Goal: Information Seeking & Learning: Learn about a topic

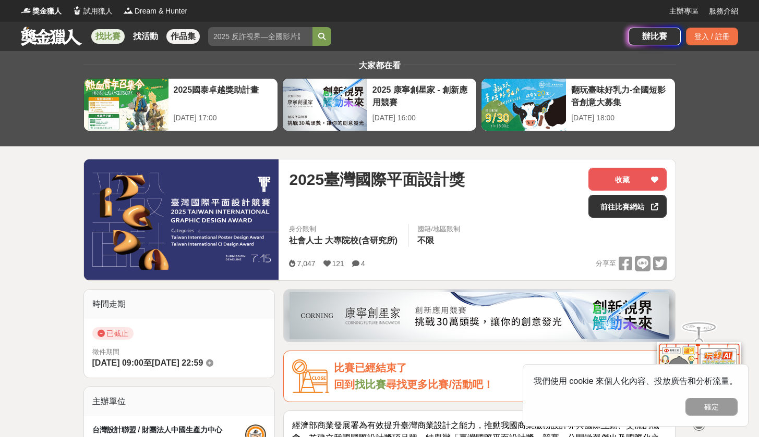
click at [180, 38] on link "作品集" at bounding box center [182, 36] width 33 height 15
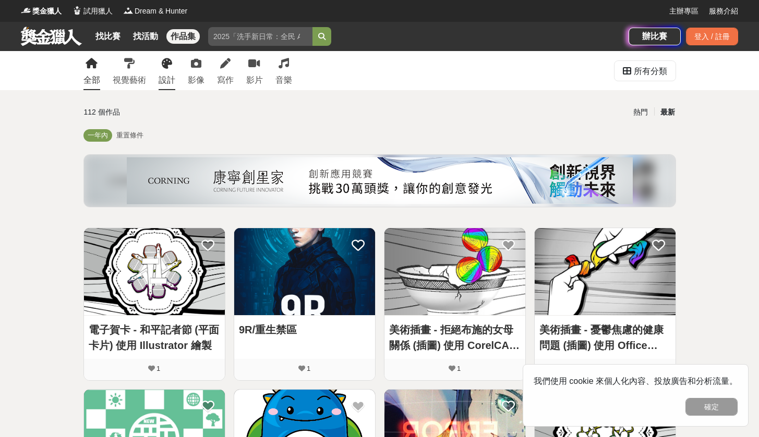
click at [170, 66] on icon at bounding box center [167, 63] width 10 height 10
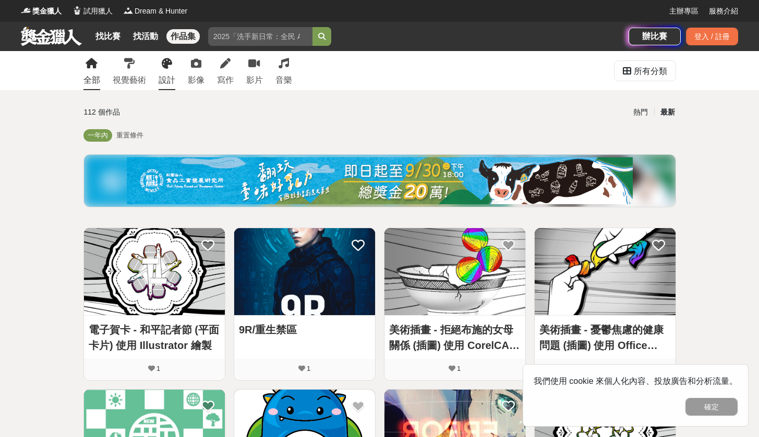
click at [170, 66] on icon at bounding box center [167, 63] width 10 height 10
click at [134, 68] on icon at bounding box center [129, 63] width 10 height 10
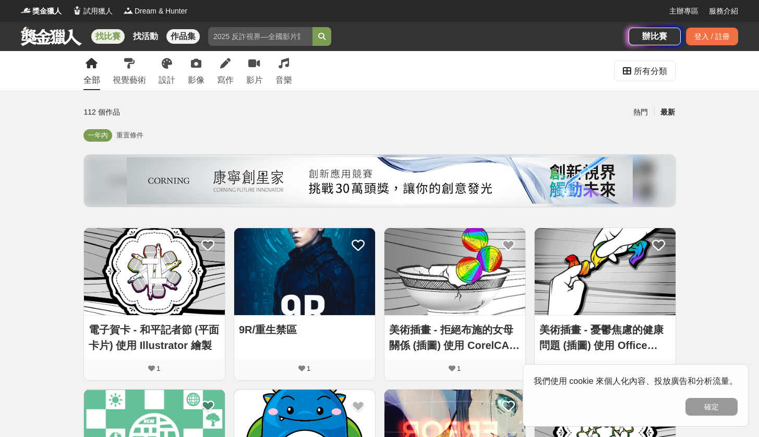
click at [107, 35] on link "找比賽" at bounding box center [107, 36] width 33 height 15
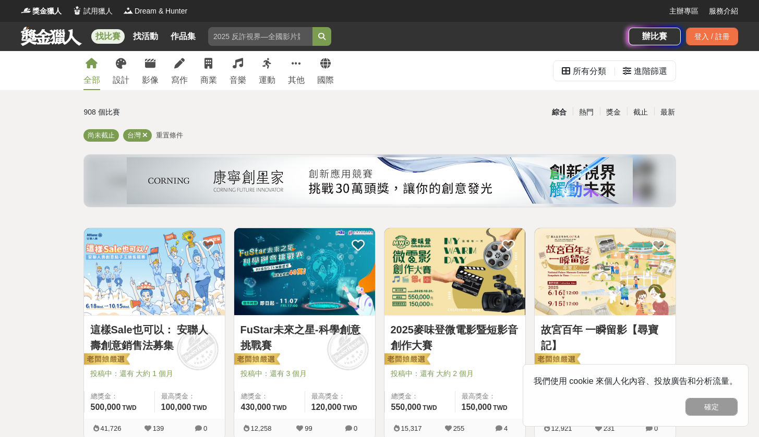
scroll to position [93, 0]
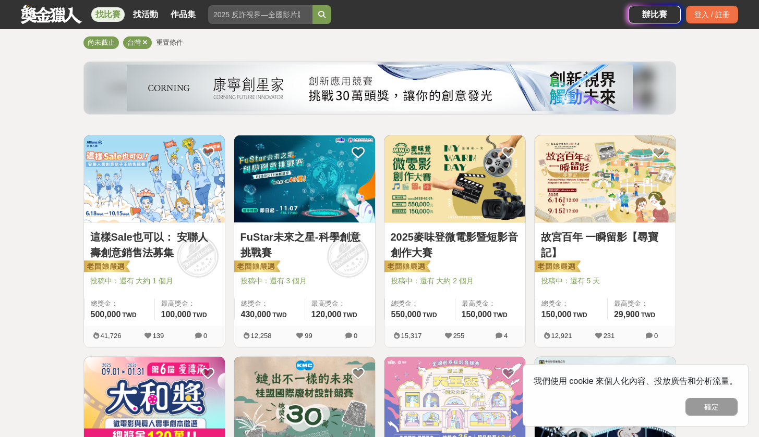
click at [452, 234] on link "2025麥味登微電影暨短影音創作大賽" at bounding box center [454, 244] width 128 height 31
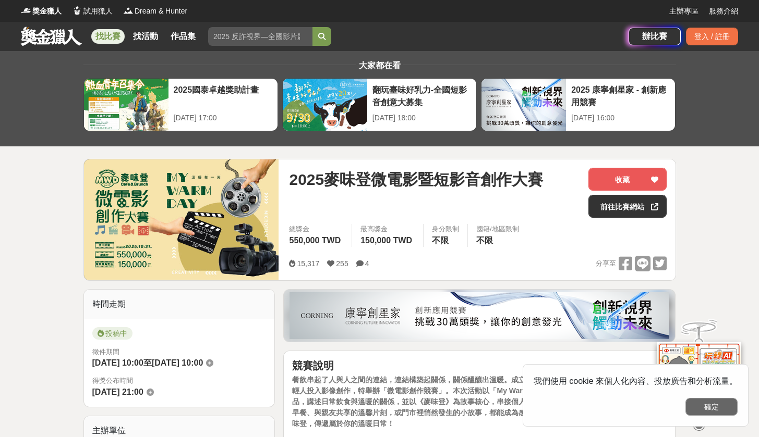
click at [718, 409] on button "確定" at bounding box center [711, 407] width 52 height 18
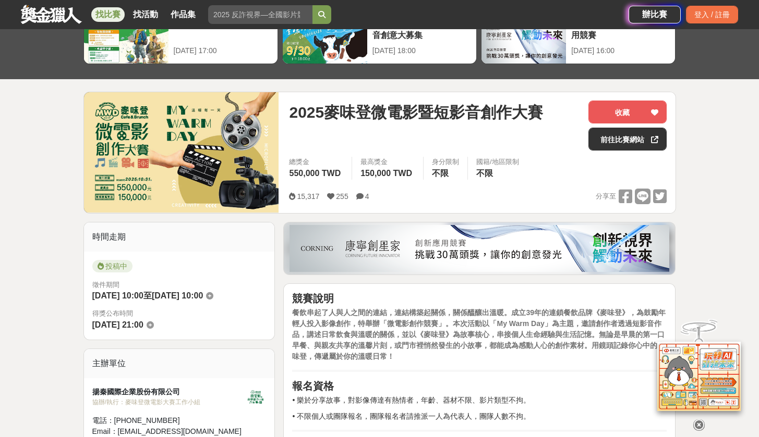
scroll to position [225, 0]
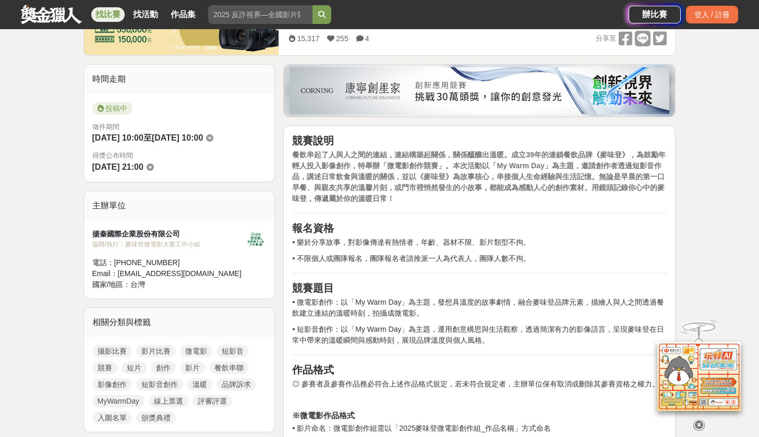
click at [696, 420] on icon at bounding box center [698, 425] width 11 height 11
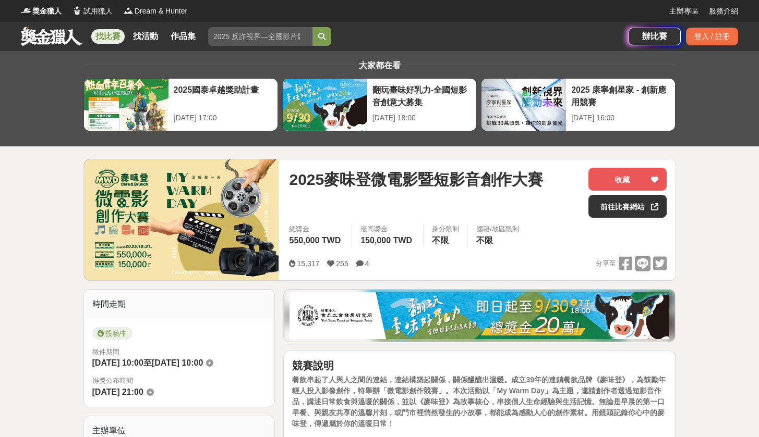
scroll to position [125, 0]
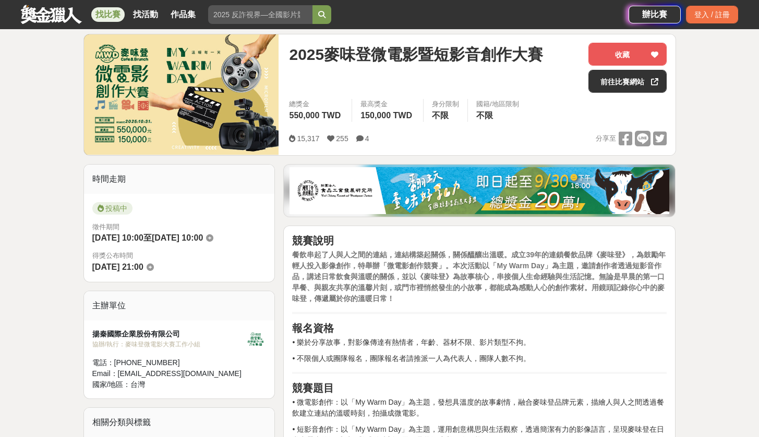
click at [414, 181] on img at bounding box center [479, 190] width 380 height 47
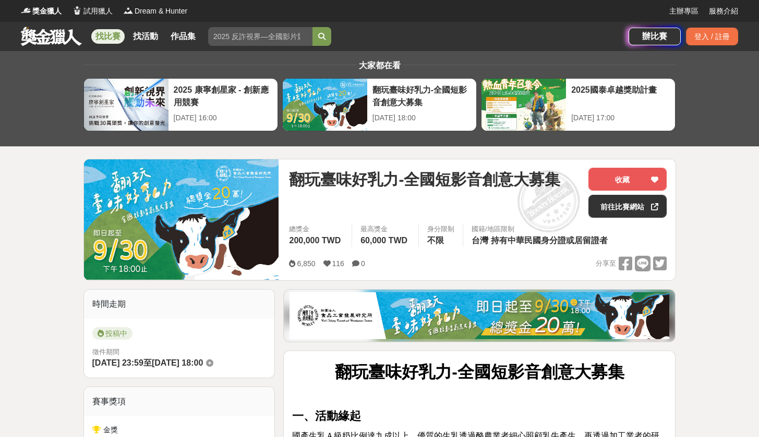
click at [107, 27] on div "找比賽 找活動 作品集" at bounding box center [147, 36] width 113 height 29
click at [109, 40] on link "找比賽" at bounding box center [107, 36] width 33 height 15
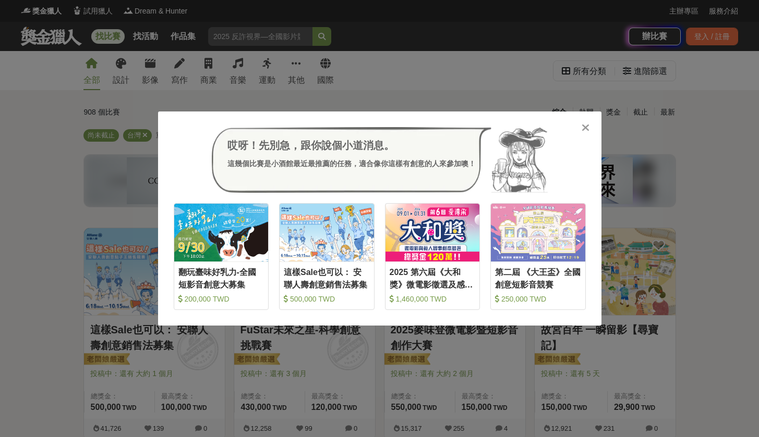
click at [584, 128] on icon at bounding box center [585, 128] width 8 height 10
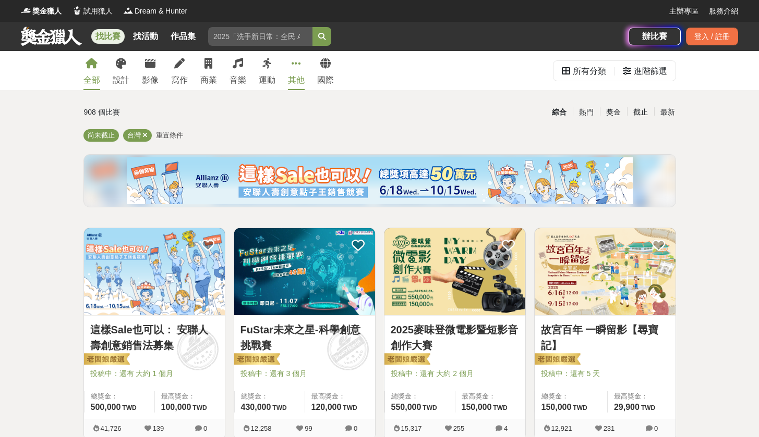
click at [290, 73] on link "其他" at bounding box center [296, 70] width 17 height 39
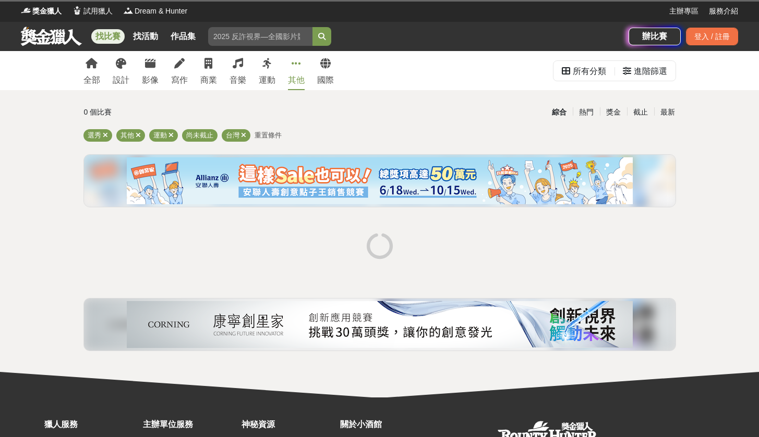
click at [290, 73] on link "其他" at bounding box center [296, 70] width 17 height 39
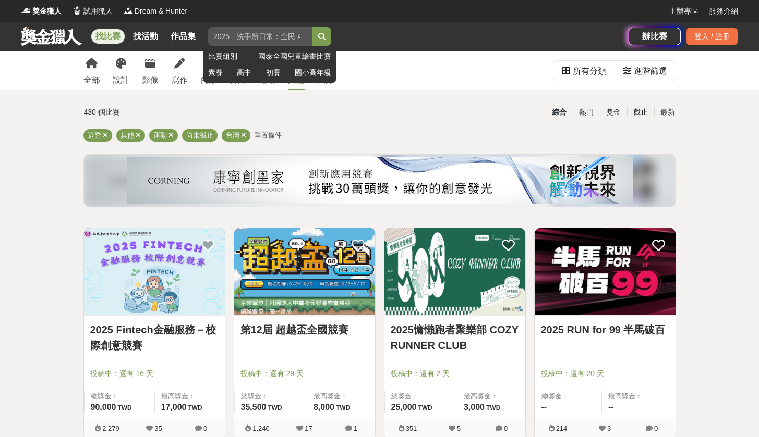
click at [241, 36] on input "search" at bounding box center [260, 36] width 104 height 19
type input "t"
click at [323, 36] on button "submit" at bounding box center [321, 36] width 19 height 19
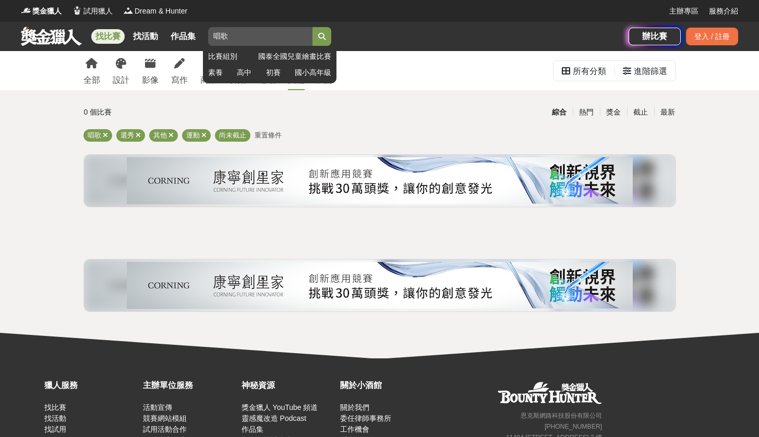
type input "唱"
click at [323, 36] on button "submit" at bounding box center [321, 36] width 19 height 19
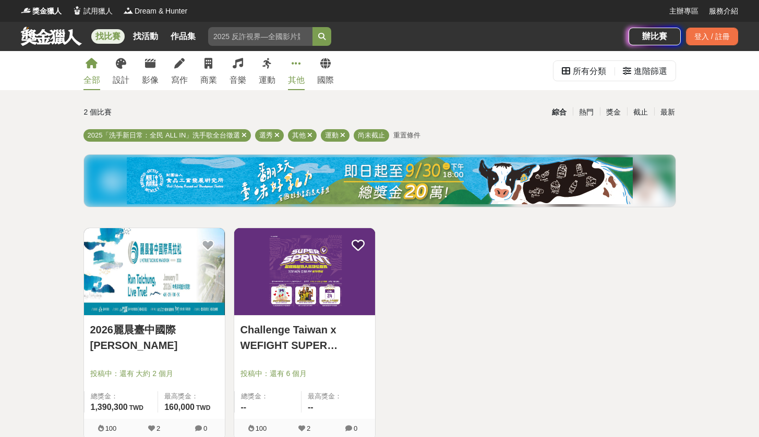
click at [96, 60] on icon at bounding box center [92, 63] width 12 height 10
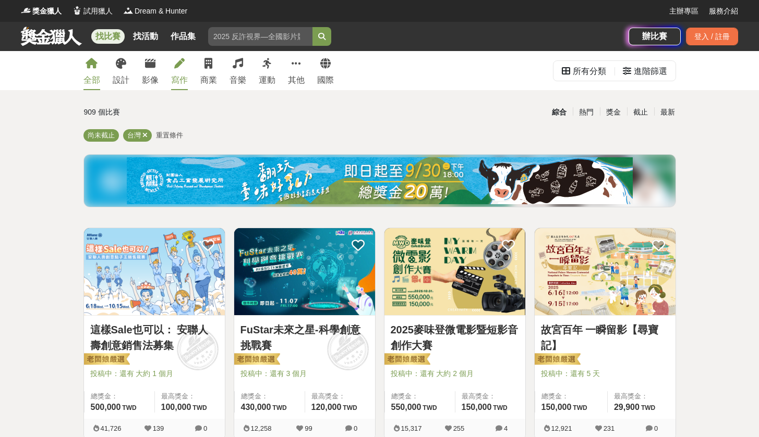
click at [180, 65] on icon at bounding box center [179, 63] width 10 height 10
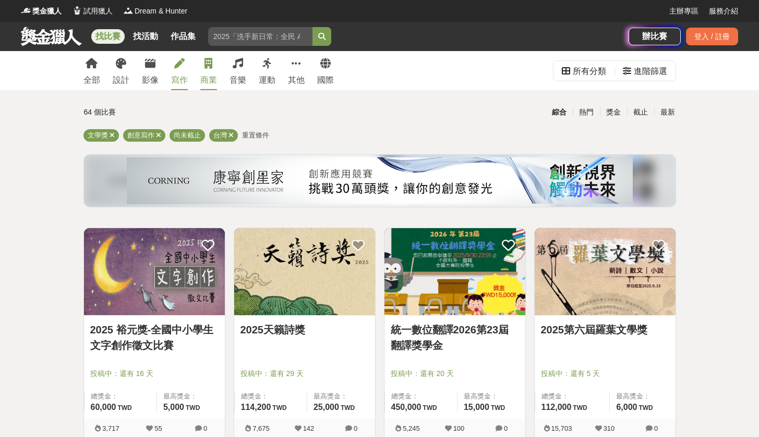
click at [212, 57] on link "商業" at bounding box center [208, 70] width 17 height 39
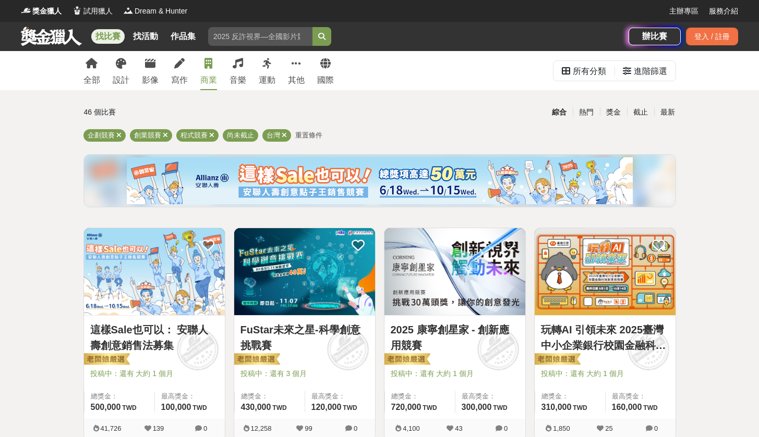
click at [180, 284] on img at bounding box center [154, 271] width 141 height 87
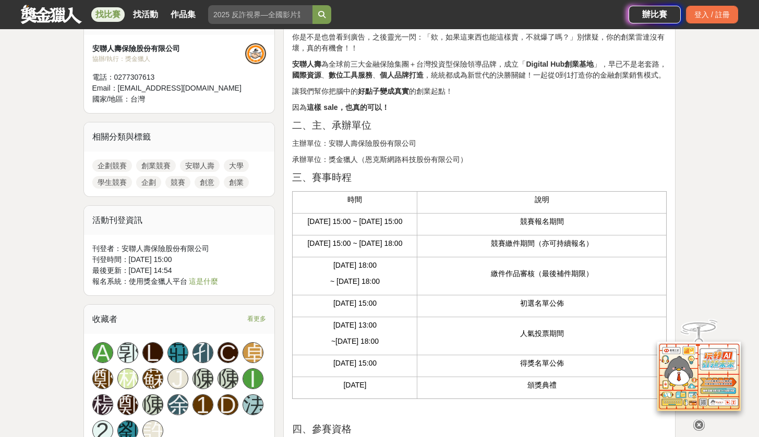
scroll to position [298, 0]
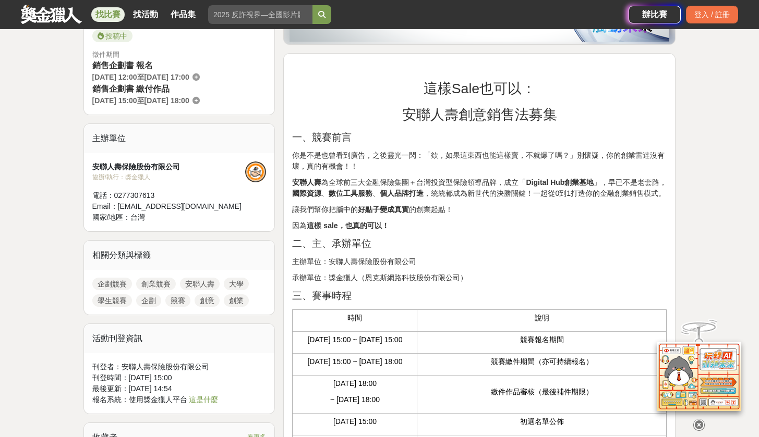
click at [112, 15] on link "找比賽" at bounding box center [107, 14] width 33 height 15
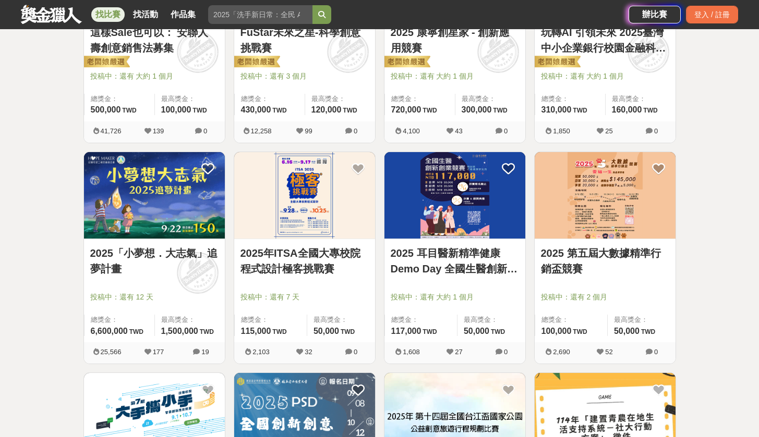
click at [169, 209] on img at bounding box center [154, 195] width 141 height 87
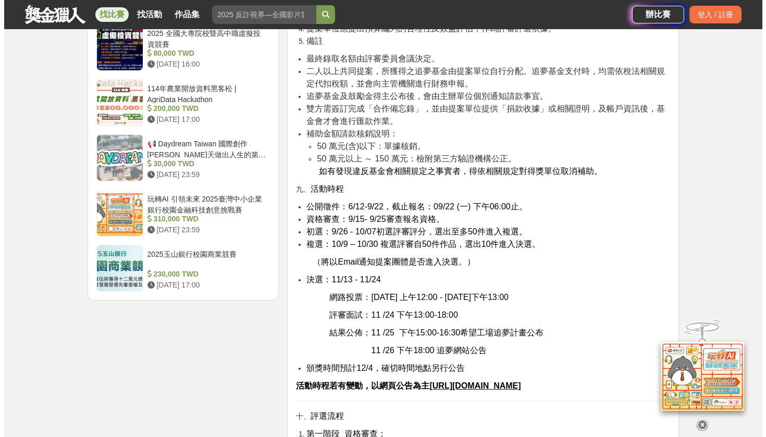
scroll to position [2021, 0]
